Goal: Navigation & Orientation: Find specific page/section

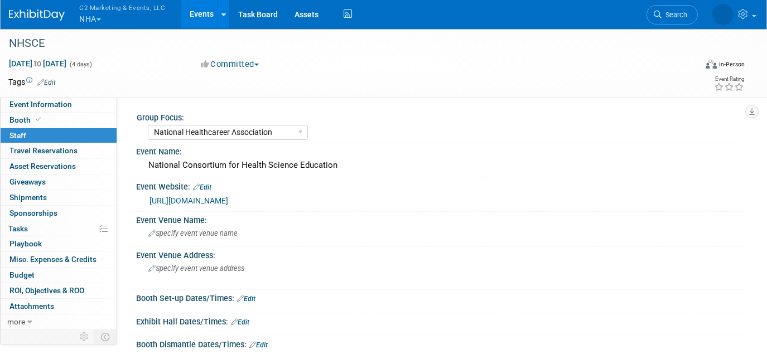
select select "National Healthcareer Association"
click at [80, 17] on button "G2 Marketing & Events, LLC NHA" at bounding box center [128, 14] width 101 height 29
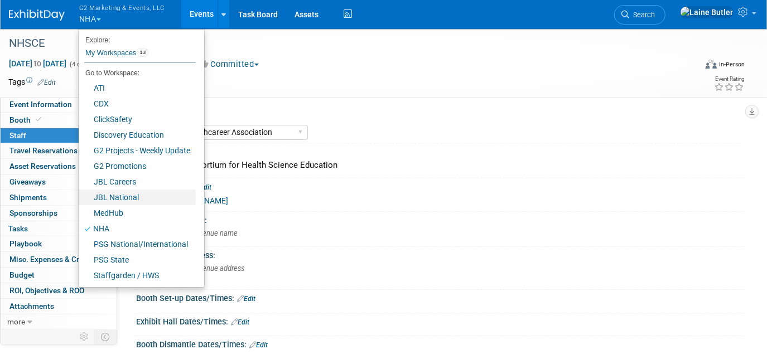
click at [118, 201] on link "JBL National" at bounding box center [137, 198] width 117 height 16
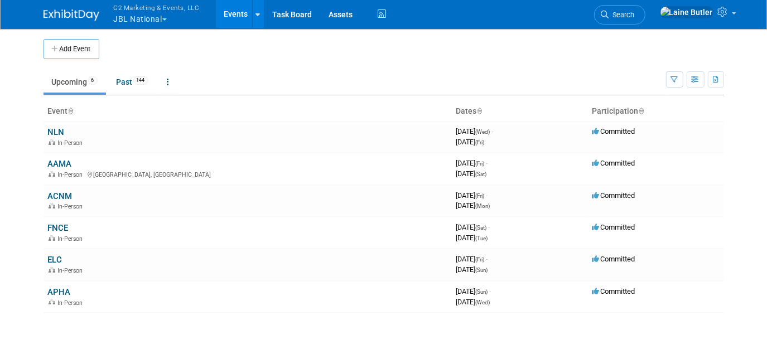
click at [68, 164] on link "AAMA" at bounding box center [60, 164] width 24 height 10
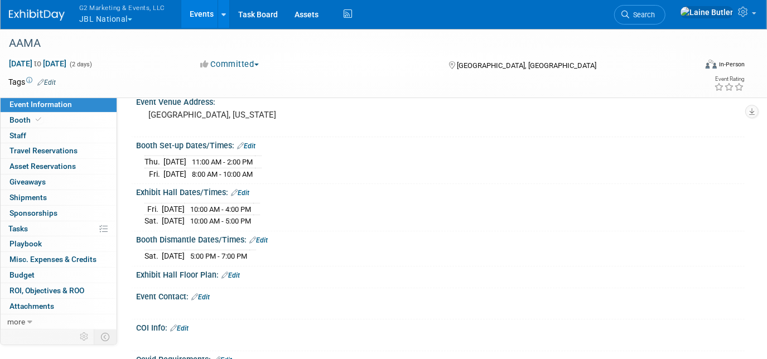
scroll to position [189, 0]
click at [42, 119] on link "Booth" at bounding box center [59, 120] width 116 height 15
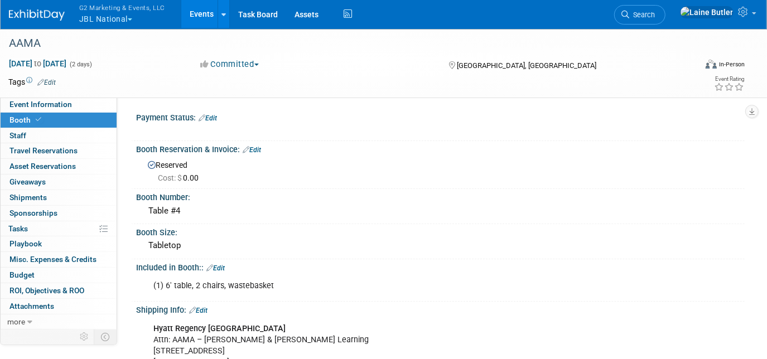
scroll to position [34, 0]
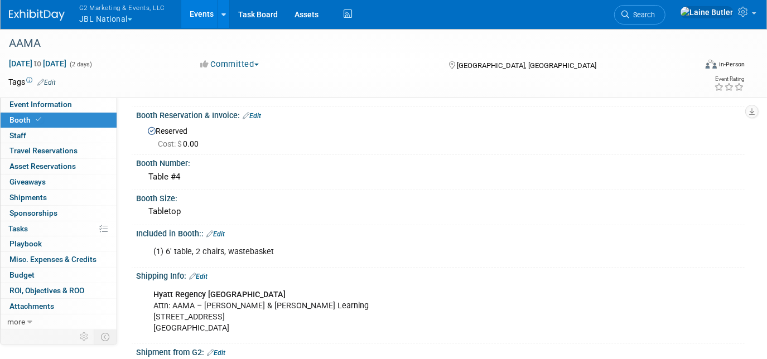
click at [55, 103] on span "Event Information" at bounding box center [40, 104] width 63 height 9
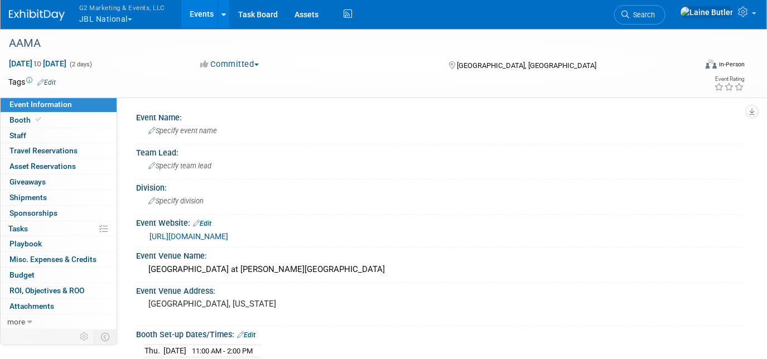
click at [112, 13] on button "G2 Marketing & Events, LLC JBL National" at bounding box center [128, 14] width 101 height 29
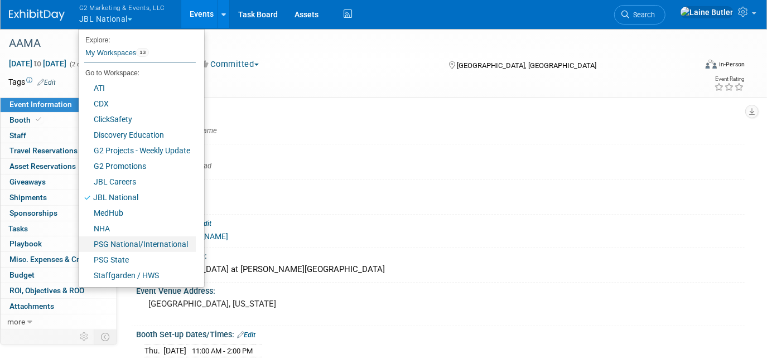
click at [131, 247] on link "PSG National/International" at bounding box center [137, 245] width 117 height 16
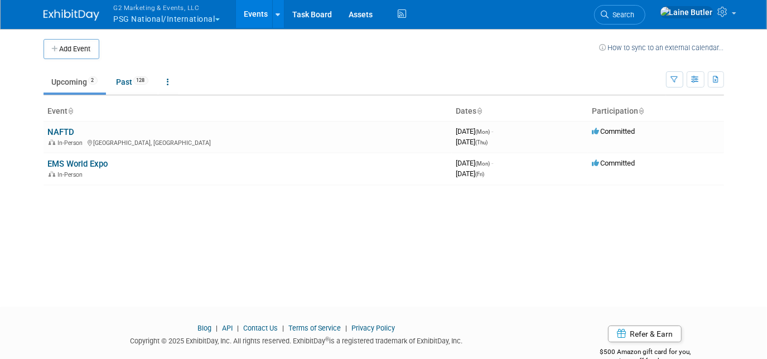
click at [60, 131] on link "NAFTD" at bounding box center [61, 132] width 27 height 10
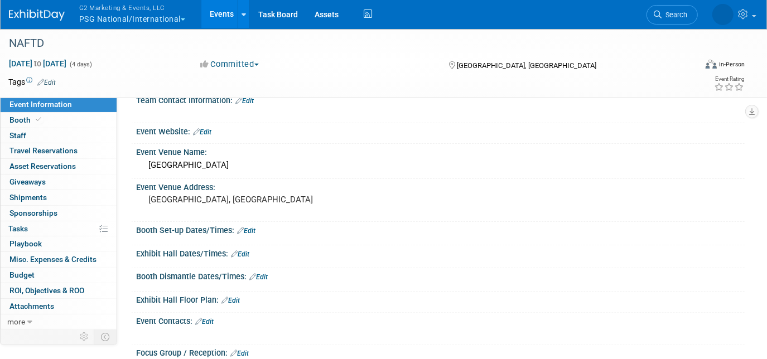
scroll to position [52, 0]
click at [57, 114] on link "Booth" at bounding box center [59, 120] width 116 height 15
